Goal: Obtain resource: Download file/media

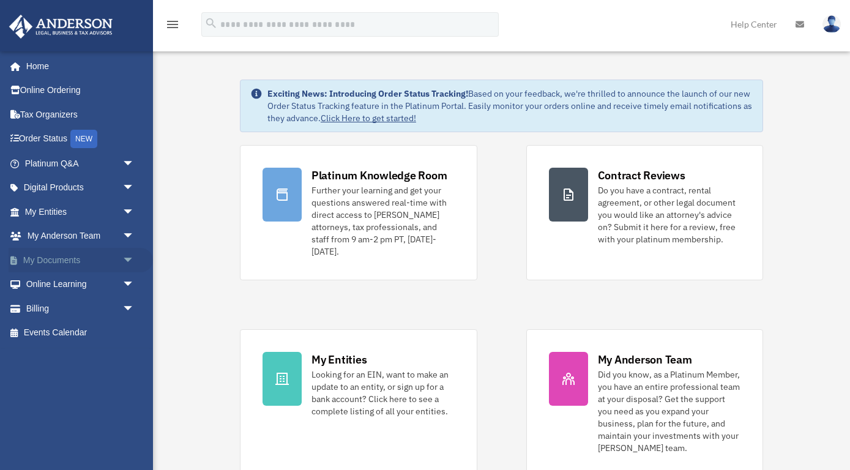
click at [74, 258] on link "My Documents arrow_drop_down" at bounding box center [81, 260] width 144 height 24
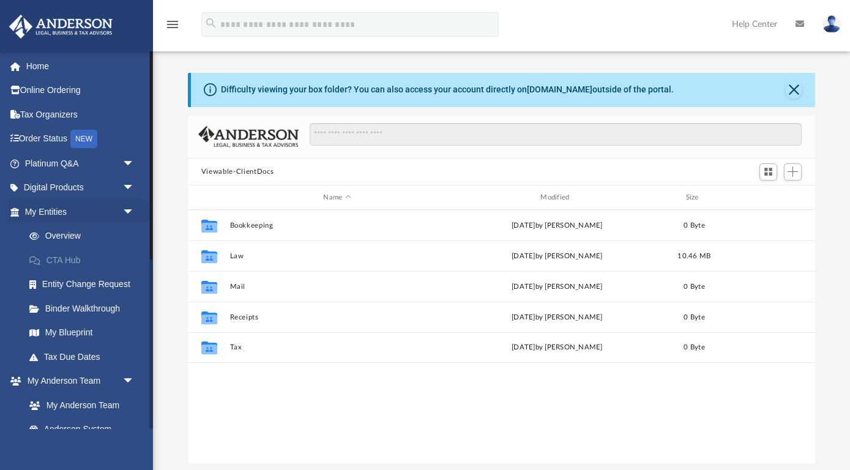
scroll to position [278, 627]
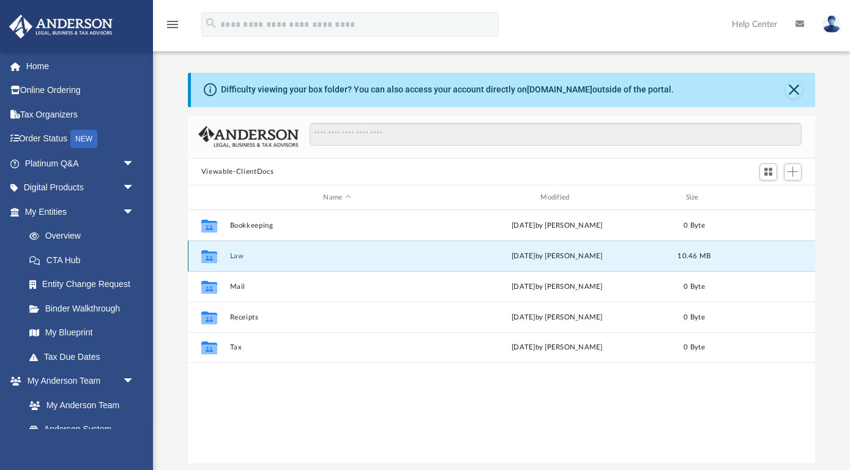
click at [234, 258] on button "Law" at bounding box center [336, 256] width 215 height 8
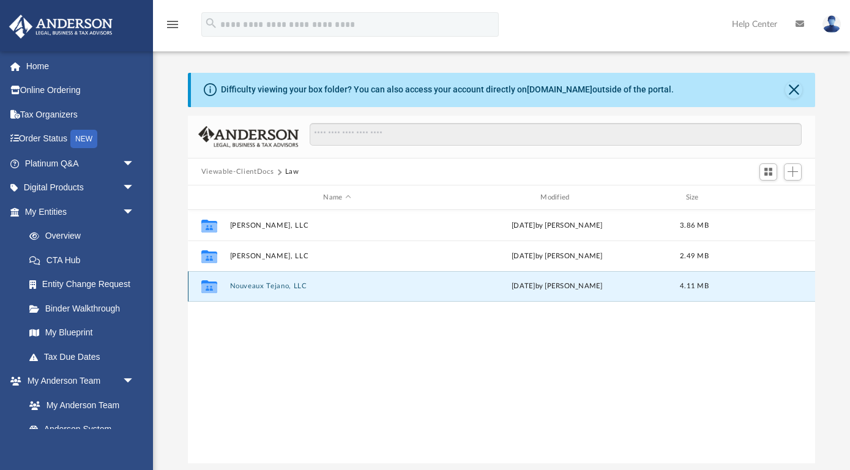
click at [241, 286] on button "Nouveaux Tejano, LLC" at bounding box center [336, 286] width 215 height 8
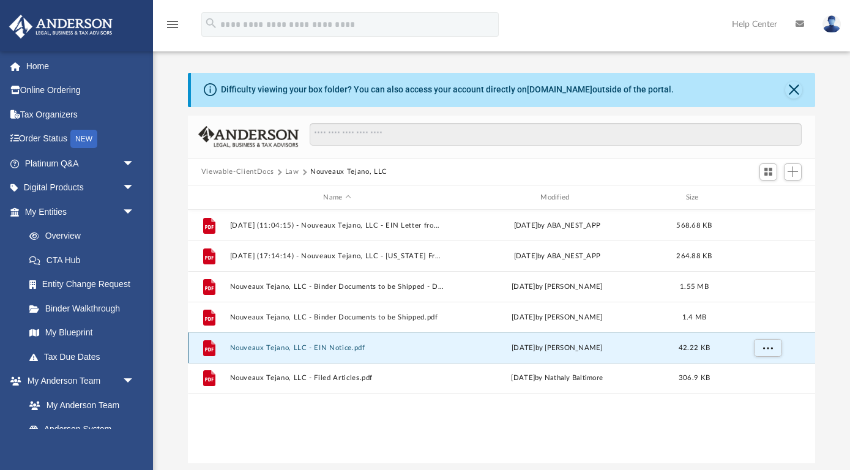
click at [276, 347] on button "Nouveaux Tejano, LLC - EIN Notice.pdf" at bounding box center [336, 348] width 215 height 8
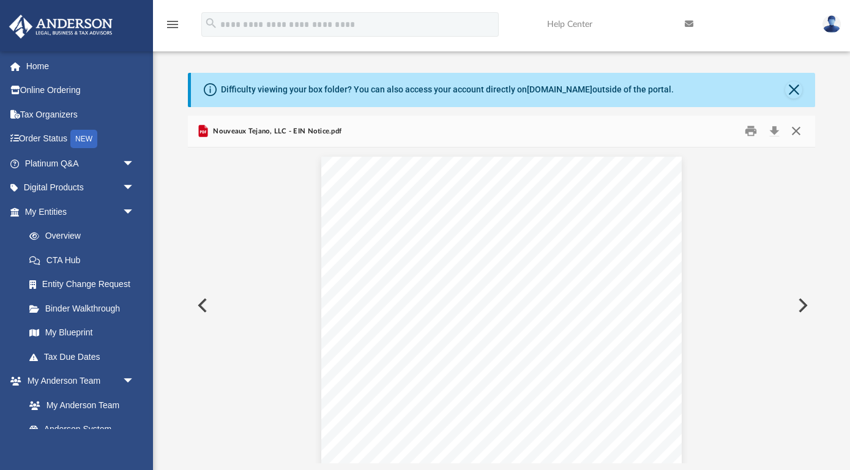
click at [796, 130] on button "Close" at bounding box center [796, 131] width 22 height 19
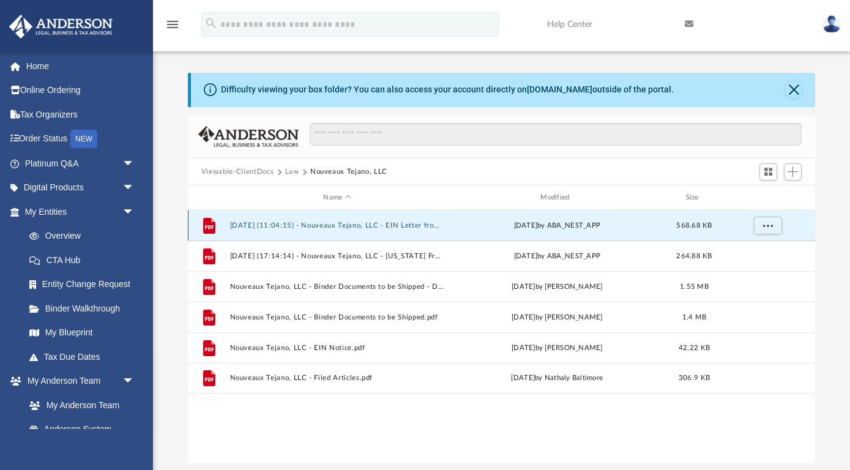
click at [384, 226] on button "[DATE] (11:04:15) - Nouveaux Tejano, LLC - EIN Letter from IRS.pdf" at bounding box center [336, 225] width 215 height 8
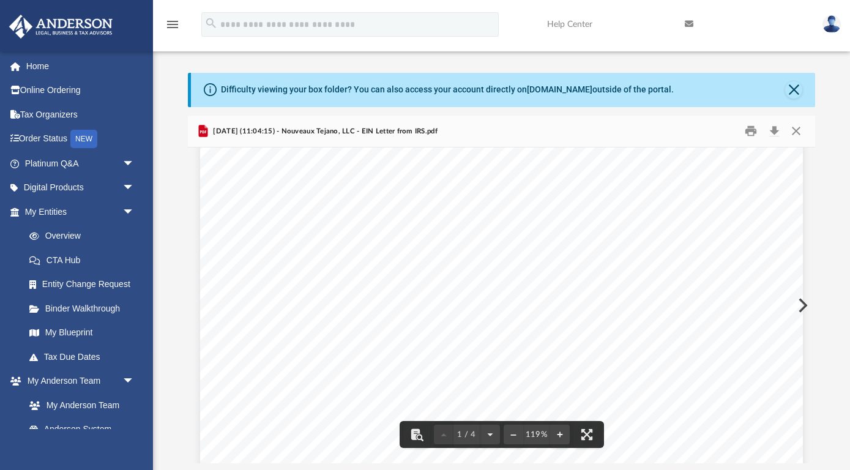
scroll to position [184, 0]
click at [792, 136] on button "Close" at bounding box center [796, 131] width 22 height 19
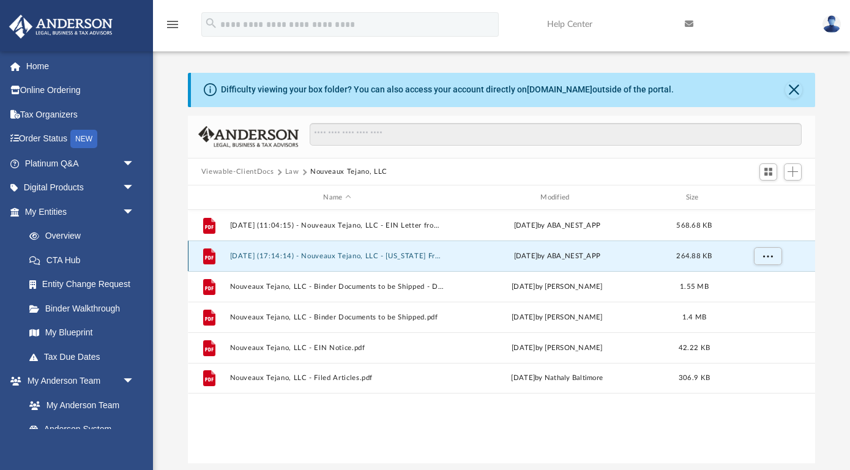
click at [362, 258] on button "[DATE] (17:14:14) - Nouveaux Tejano, LLC - [US_STATE] Franchise from [US_STATE]…" at bounding box center [336, 256] width 215 height 8
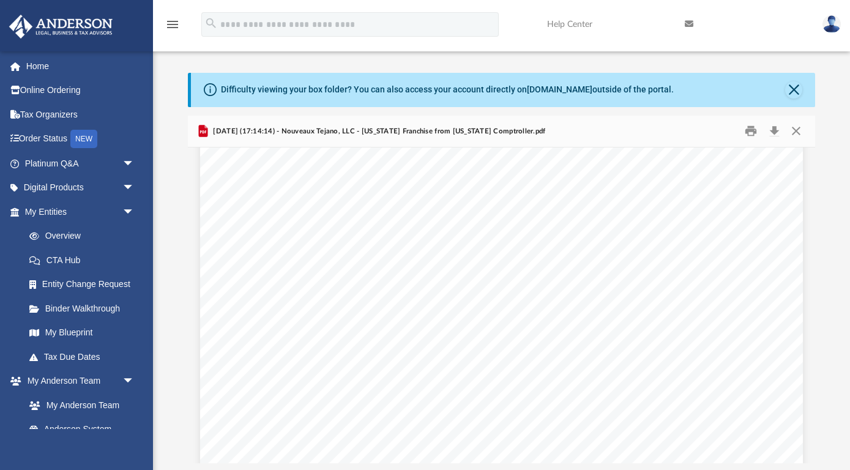
scroll to position [101, 0]
click at [797, 136] on button "Close" at bounding box center [796, 131] width 22 height 19
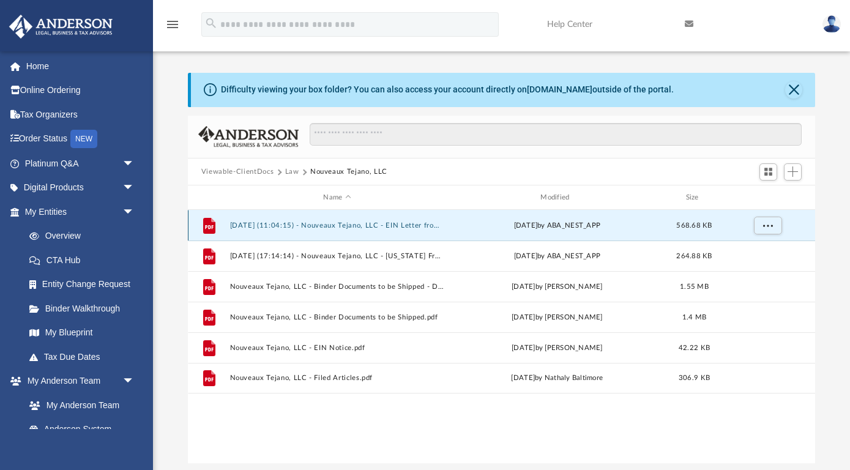
click at [361, 224] on button "[DATE] (11:04:15) - Nouveaux Tejano, LLC - EIN Letter from IRS.pdf" at bounding box center [336, 225] width 215 height 8
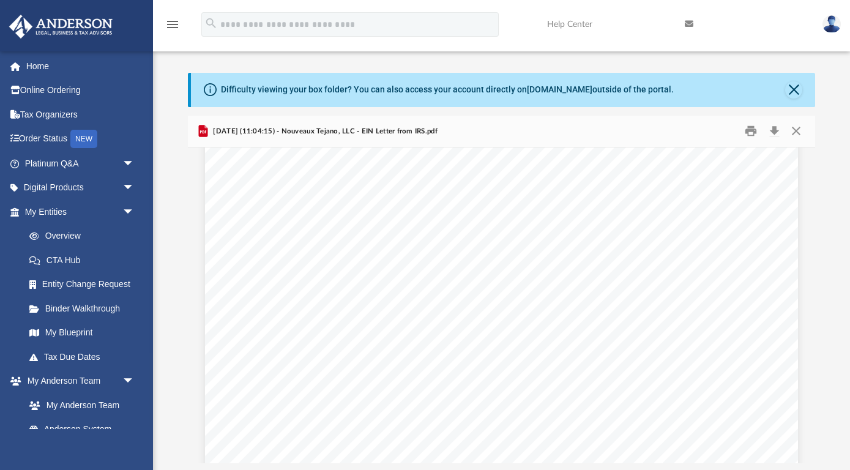
scroll to position [2835, 0]
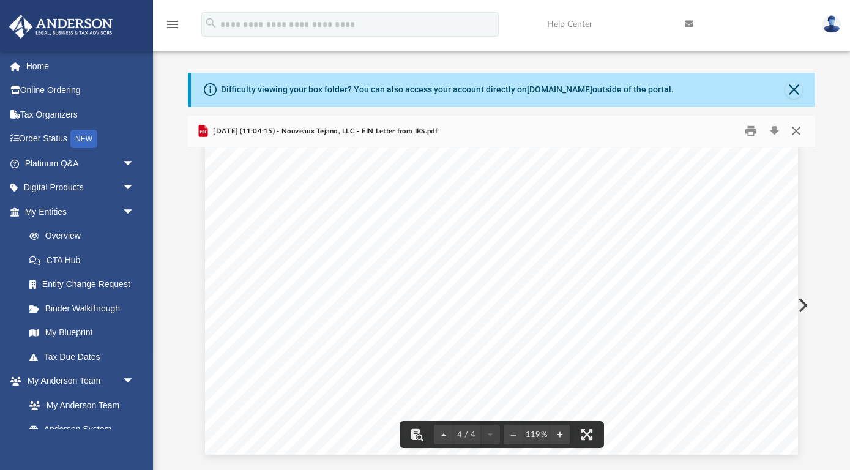
click at [793, 127] on button "Close" at bounding box center [796, 131] width 22 height 19
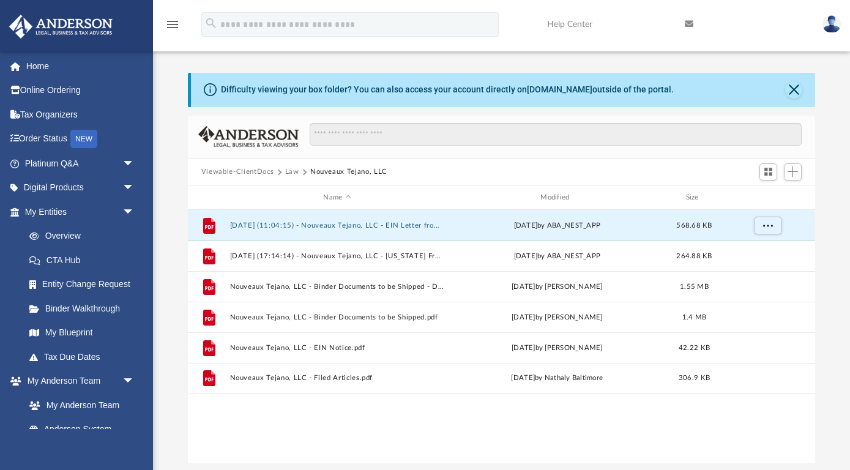
click at [352, 404] on div "File [DATE] (11:04:15) - Nouveaux Tejano, LLC - EIN Letter from IRS.pdf [DATE] …" at bounding box center [501, 337] width 627 height 254
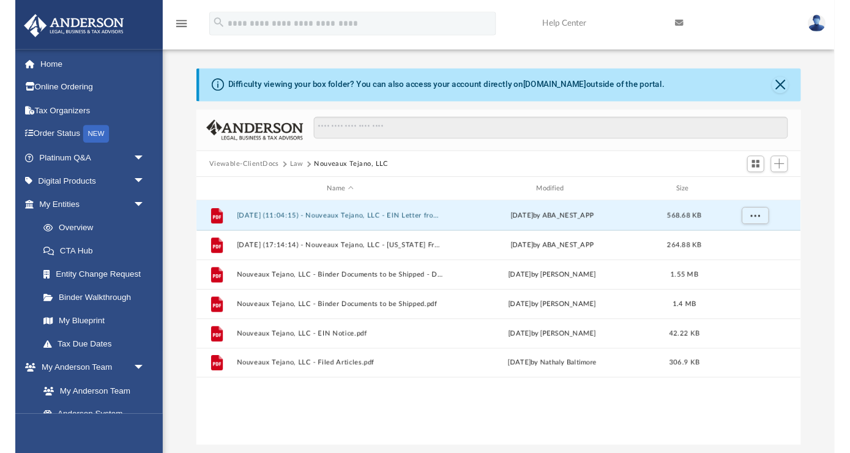
scroll to position [0, 0]
